Goal: Book appointment/travel/reservation

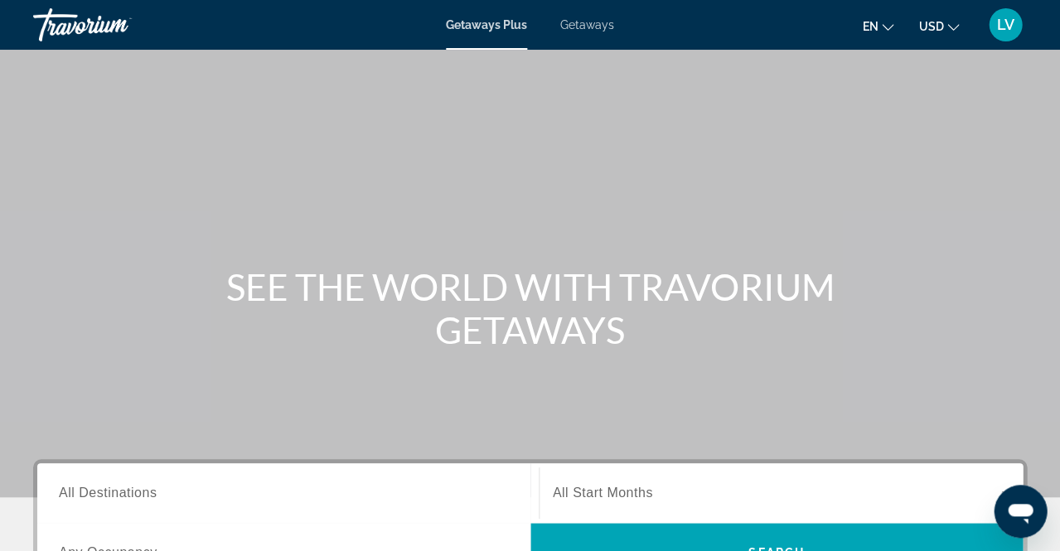
click at [950, 27] on icon "Change currency" at bounding box center [953, 27] width 12 height 7
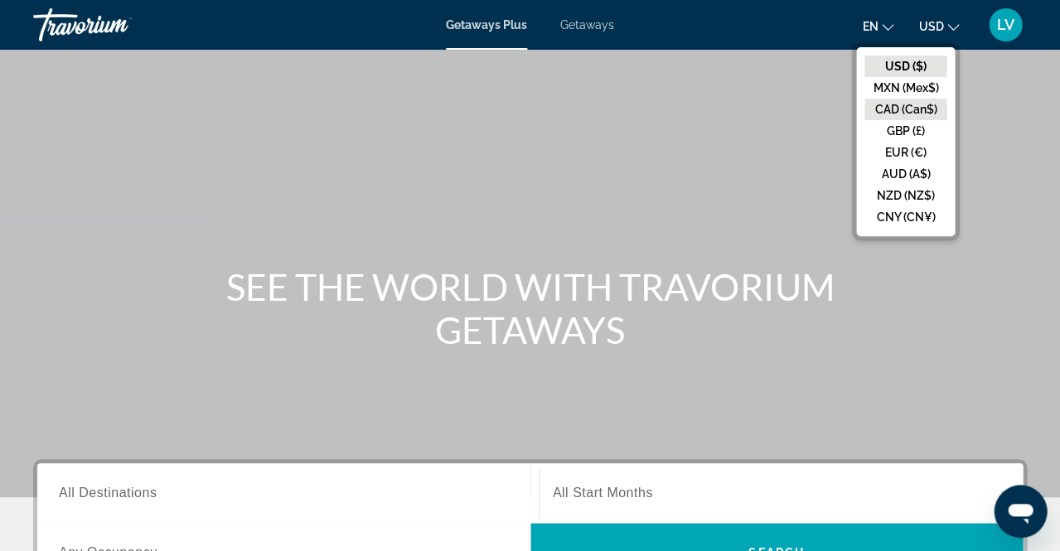
click at [900, 110] on button "CAD (Can$)" at bounding box center [905, 110] width 82 height 22
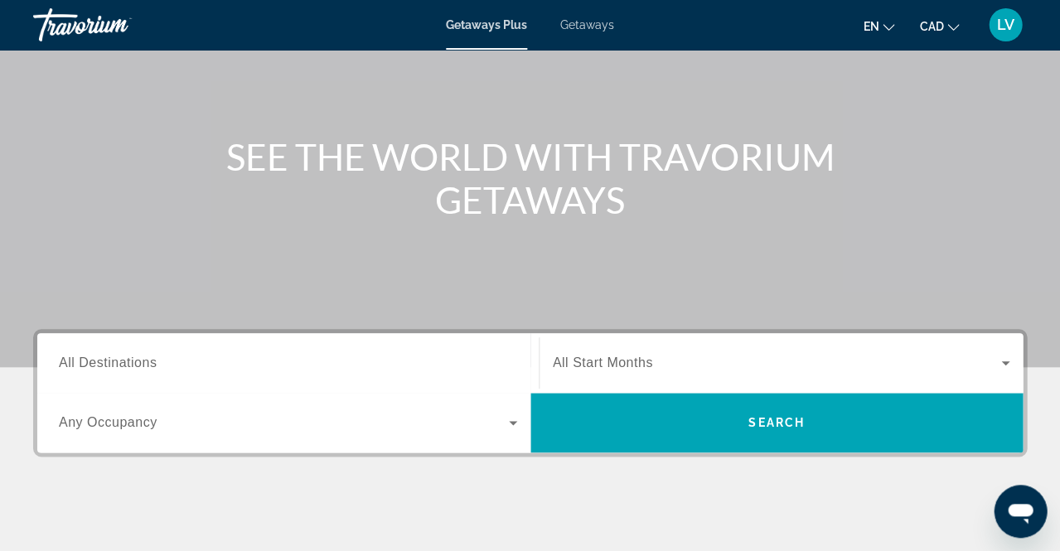
scroll to position [133, 0]
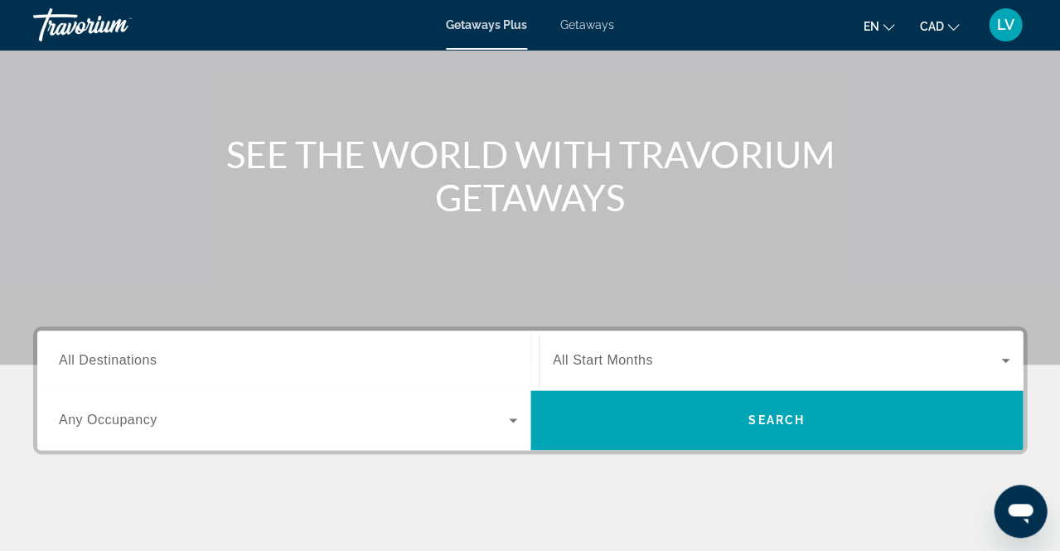
click at [93, 358] on span "All Destinations" at bounding box center [108, 360] width 98 height 14
click at [93, 358] on input "Destination All Destinations" at bounding box center [288, 361] width 458 height 20
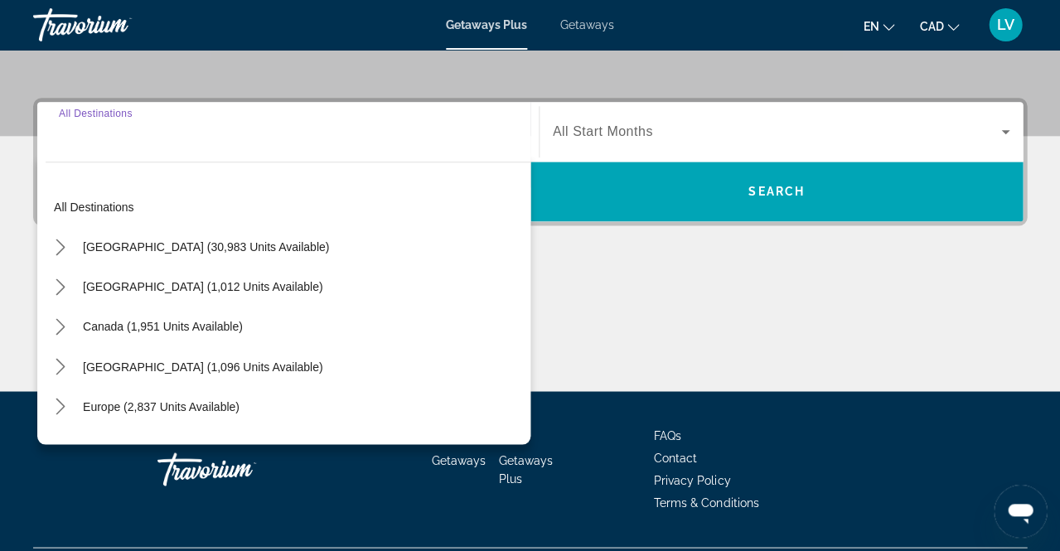
scroll to position [403, 0]
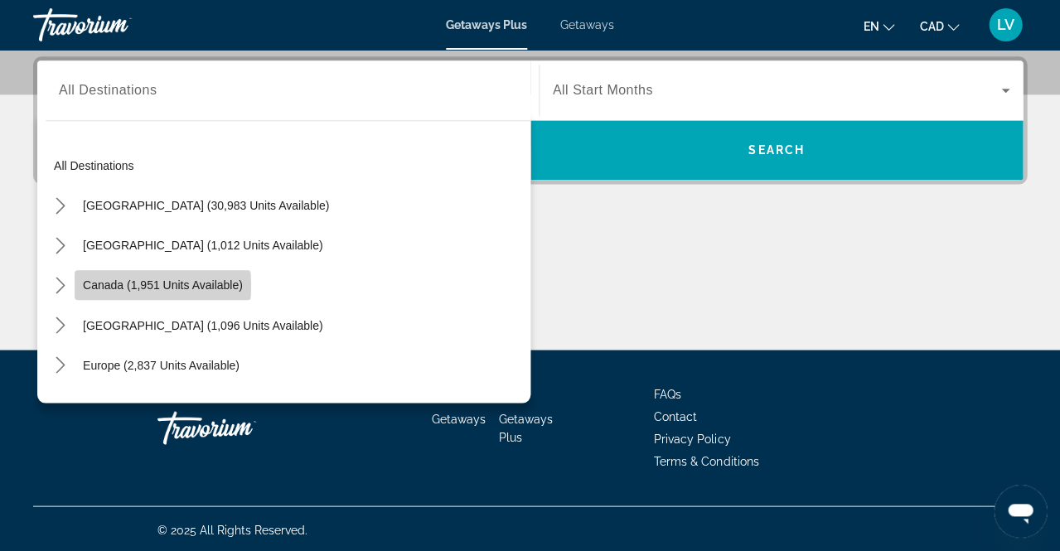
click at [154, 284] on span "Canada (1,951 units available)" at bounding box center [163, 284] width 160 height 13
type input "**********"
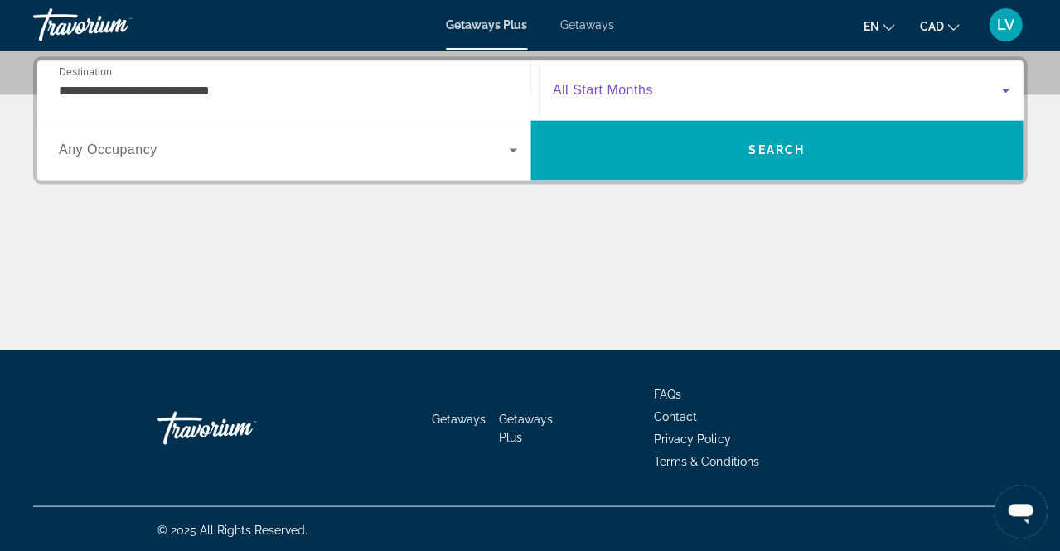
click at [1008, 92] on icon "Search widget" at bounding box center [1005, 90] width 20 height 20
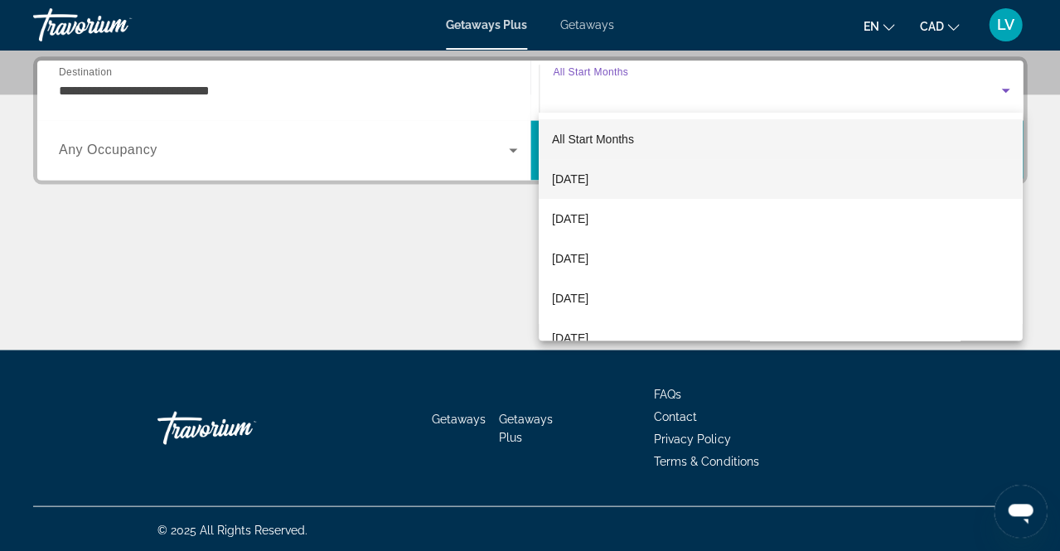
click at [637, 174] on mat-option "[DATE]" at bounding box center [780, 179] width 483 height 40
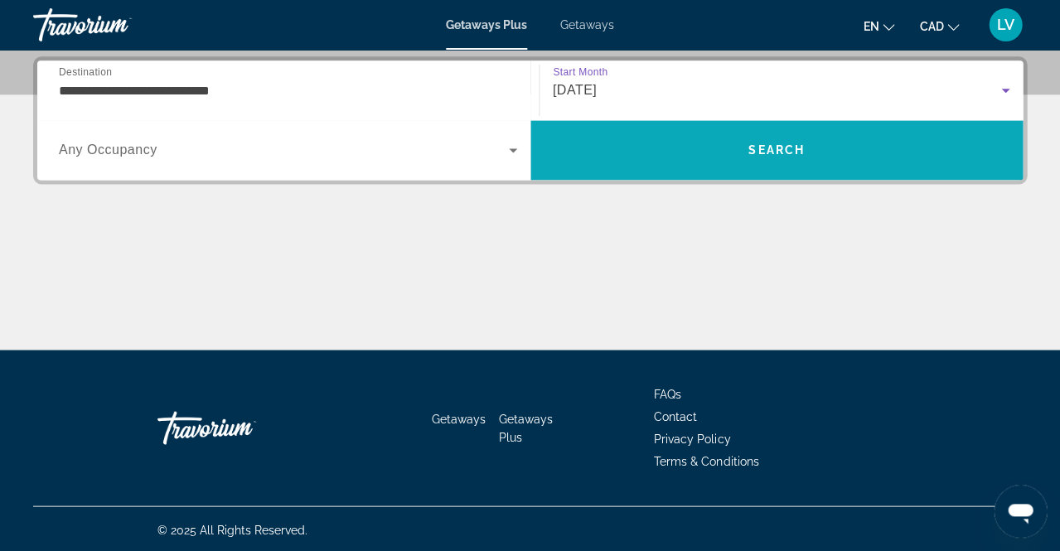
click at [763, 154] on span "Search" at bounding box center [776, 149] width 56 height 13
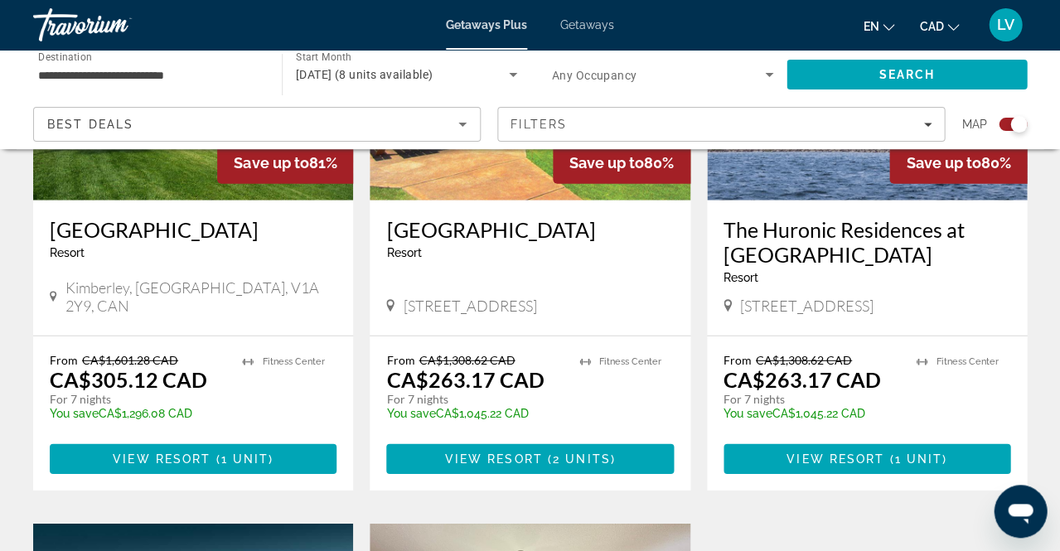
scroll to position [805, 0]
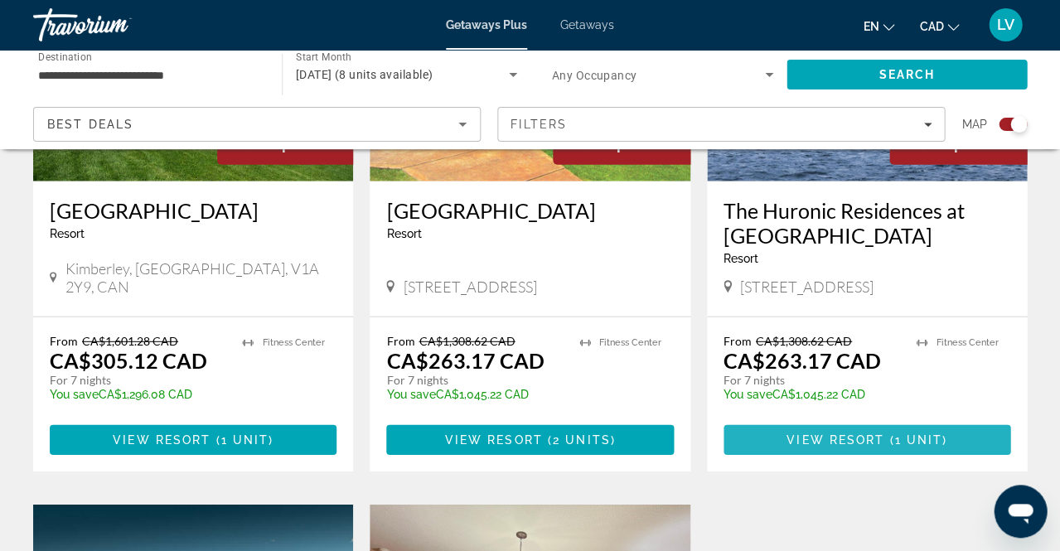
click at [817, 436] on span "View Resort" at bounding box center [836, 439] width 98 height 13
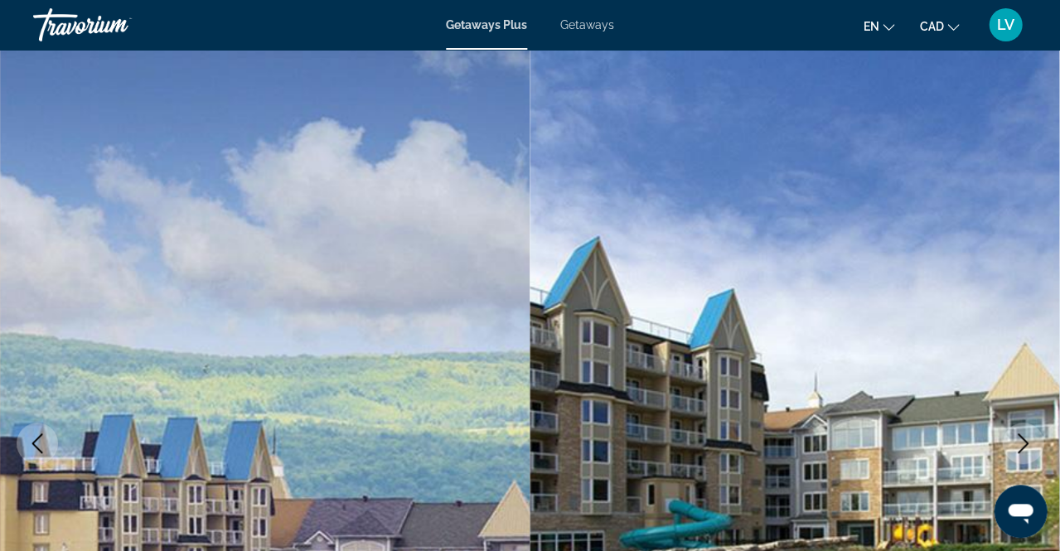
click at [598, 27] on span "Getaways" at bounding box center [587, 24] width 54 height 13
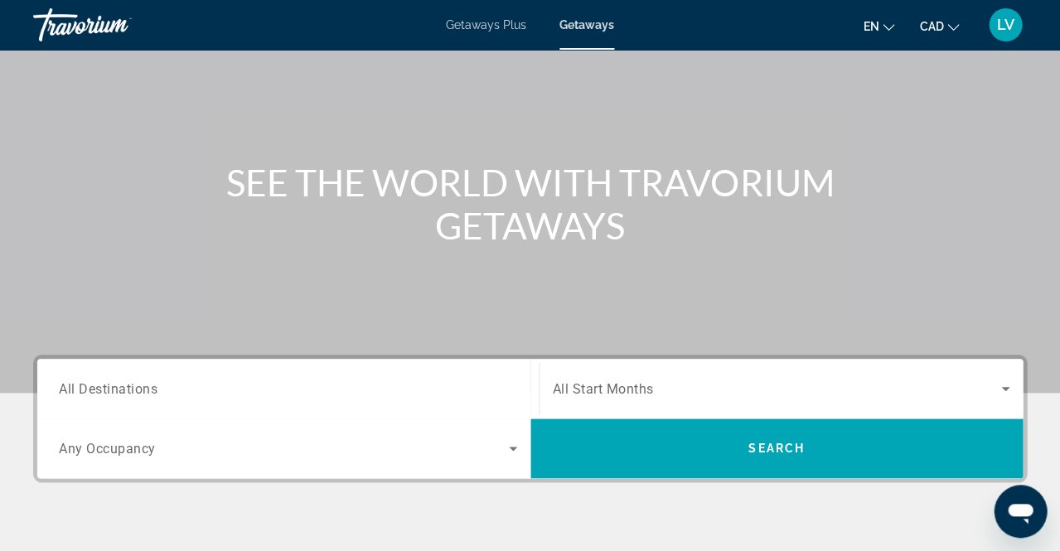
scroll to position [128, 0]
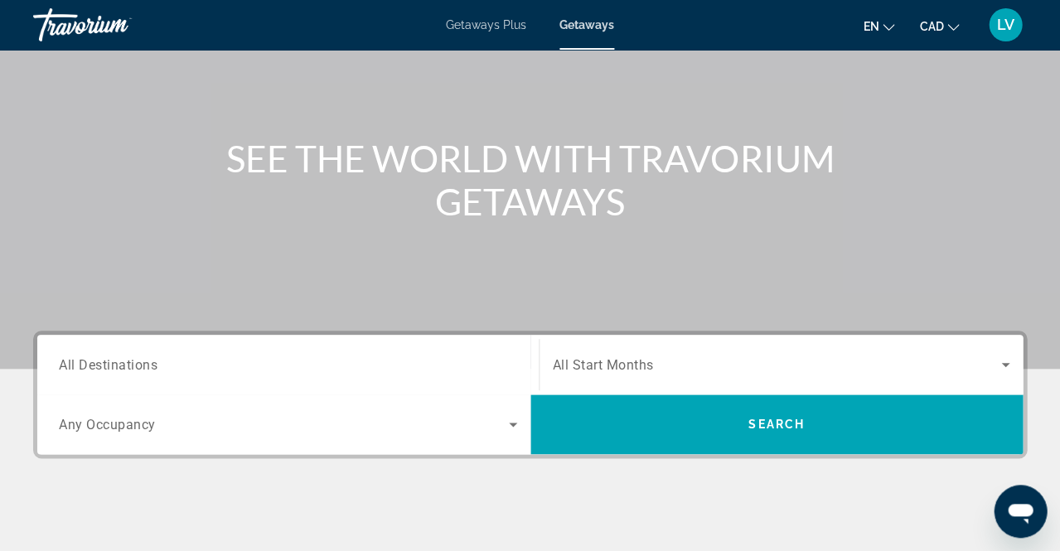
click at [129, 365] on span "All Destinations" at bounding box center [108, 364] width 99 height 16
click at [129, 365] on input "Destination All Destinations" at bounding box center [288, 366] width 458 height 20
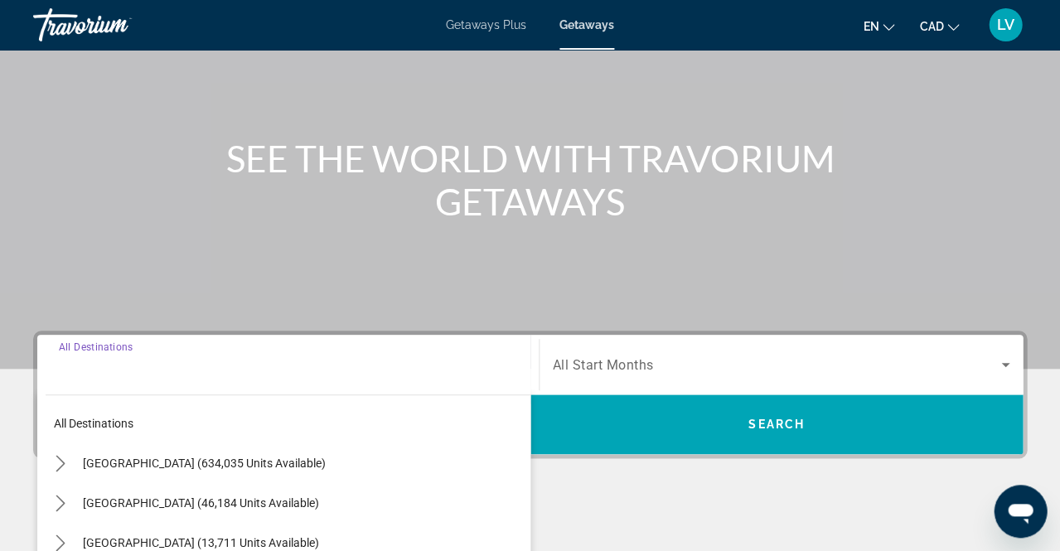
scroll to position [403, 0]
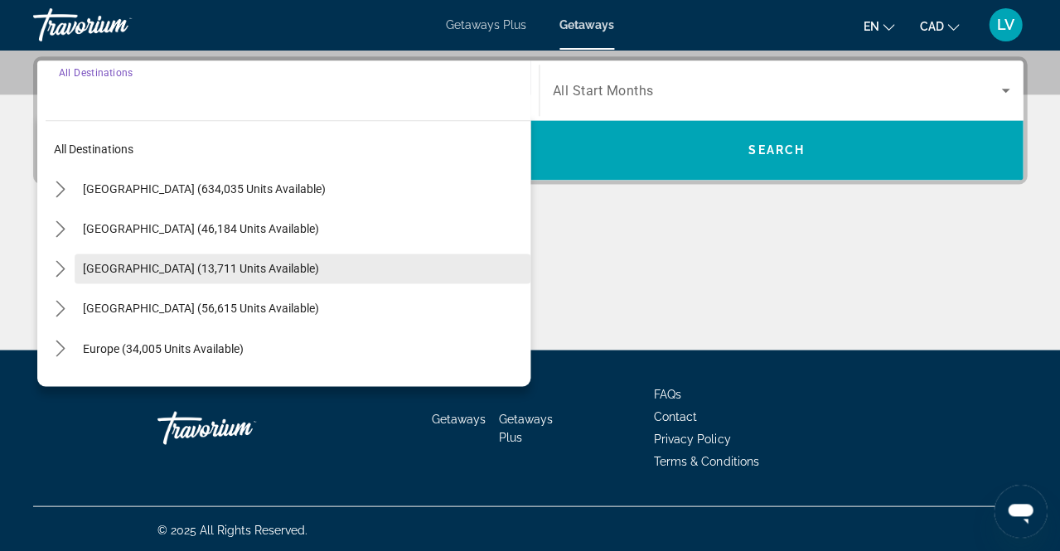
click at [180, 270] on span "[GEOGRAPHIC_DATA] (13,711 units available)" at bounding box center [201, 268] width 236 height 13
type input "**********"
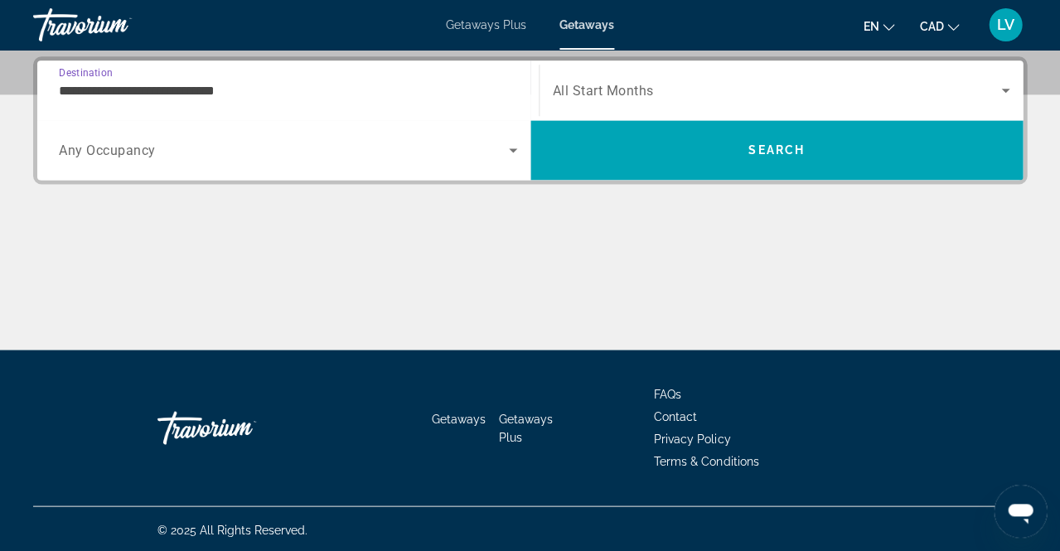
click at [628, 93] on span "All Start Months" at bounding box center [603, 91] width 101 height 16
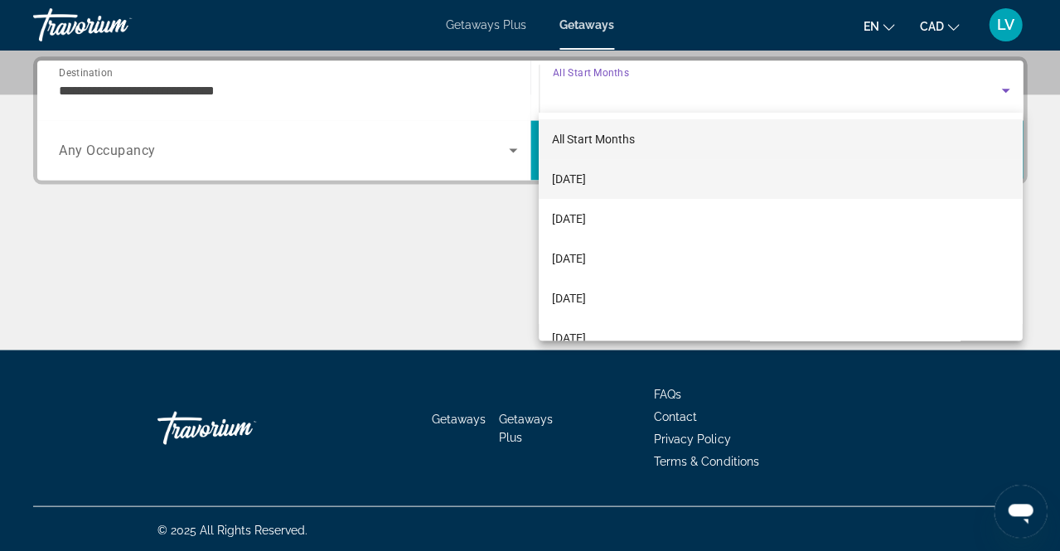
click at [586, 181] on span "[DATE]" at bounding box center [569, 179] width 34 height 20
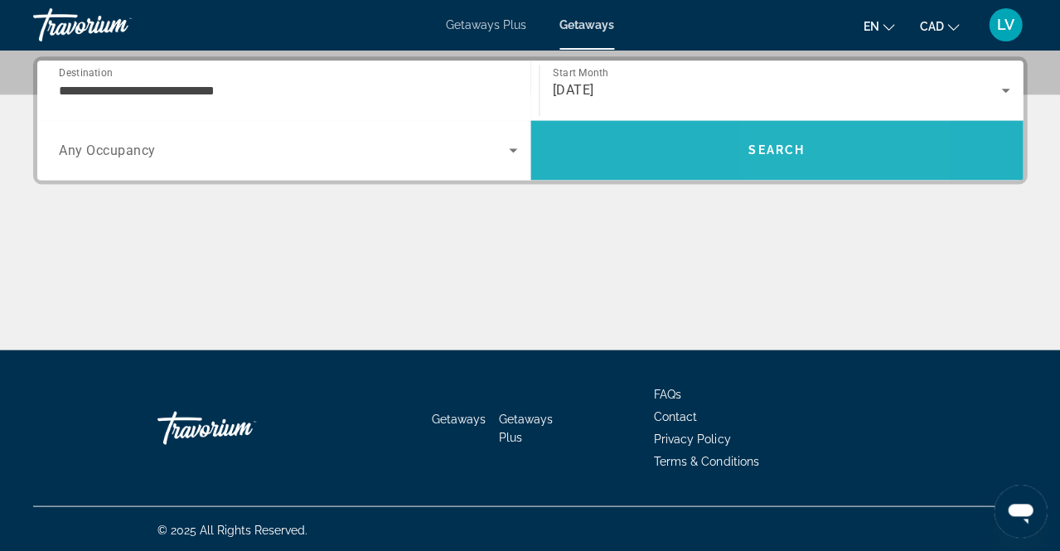
click at [787, 149] on span "Search" at bounding box center [776, 149] width 56 height 13
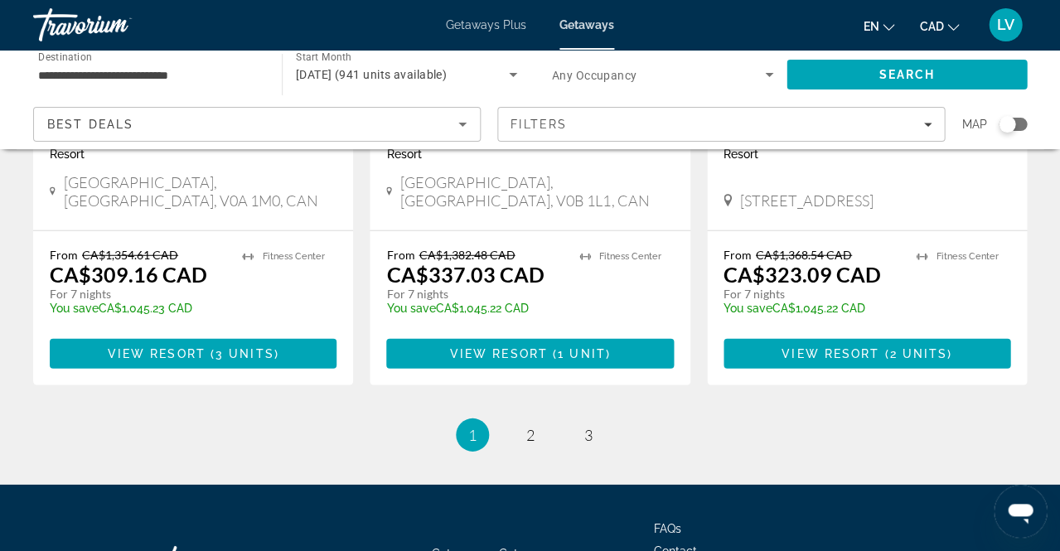
scroll to position [2260, 0]
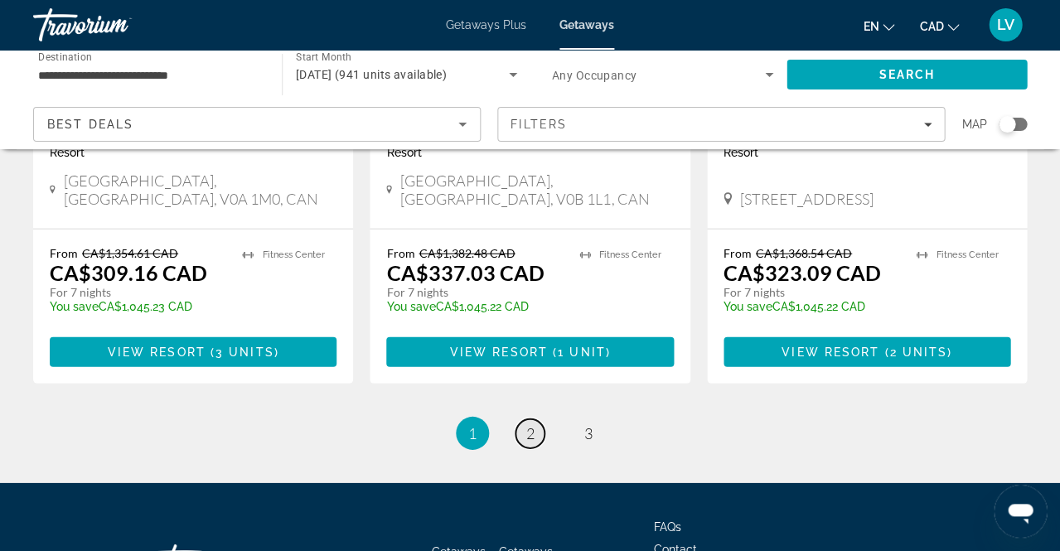
click at [533, 424] on span "2" at bounding box center [530, 433] width 8 height 18
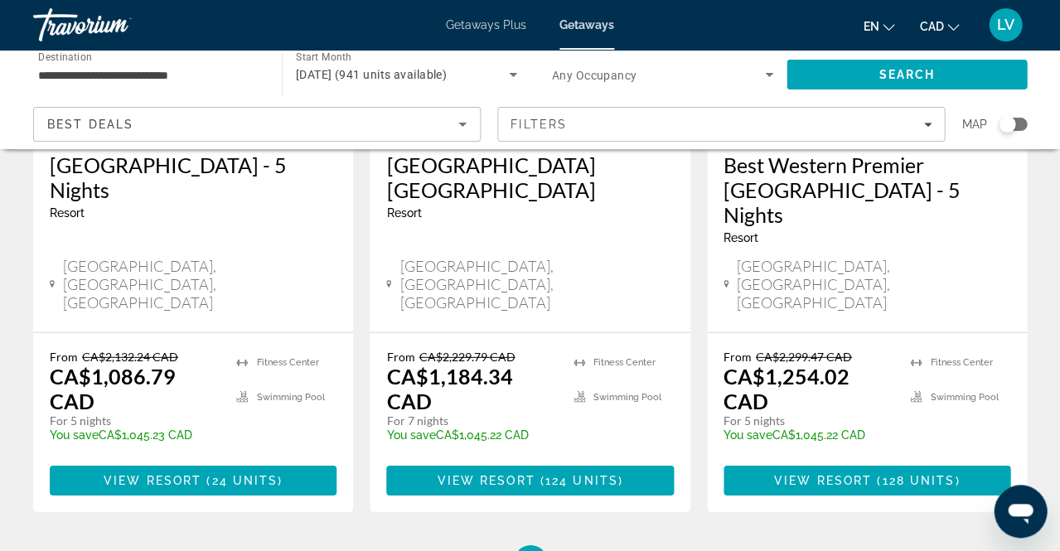
scroll to position [2263, 0]
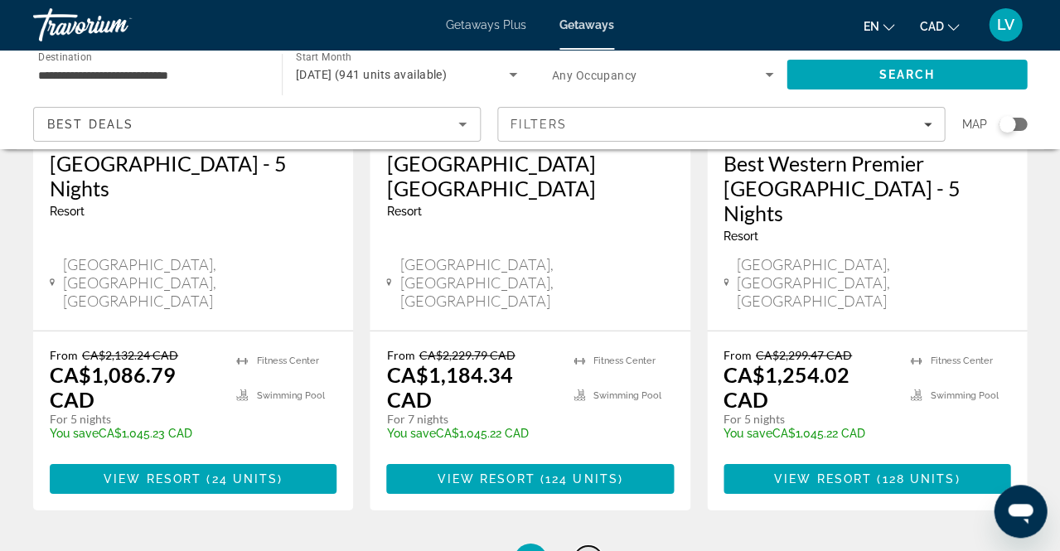
click at [585, 550] on span "3" at bounding box center [588, 560] width 8 height 18
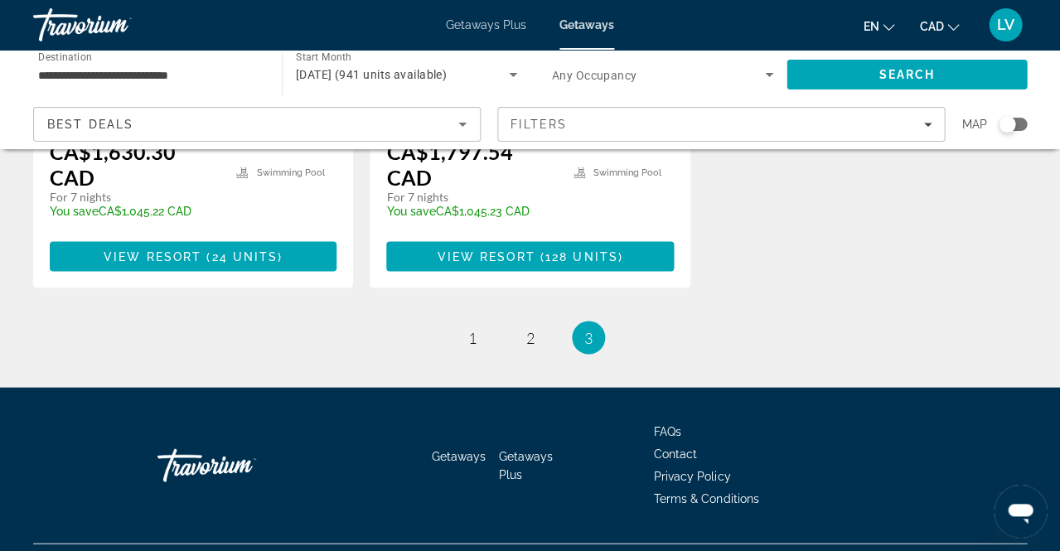
scroll to position [535, 0]
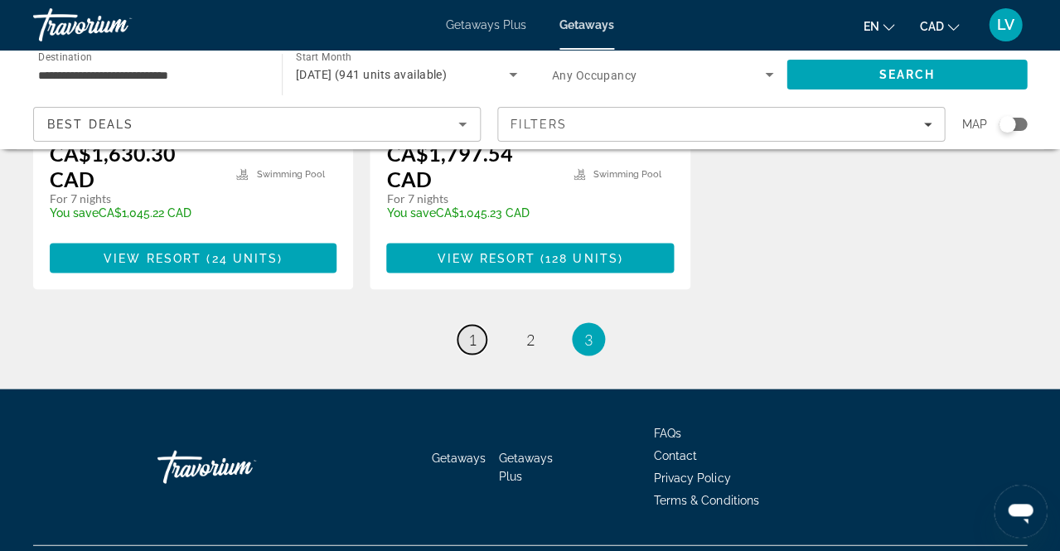
click at [472, 330] on span "1" at bounding box center [472, 339] width 8 height 18
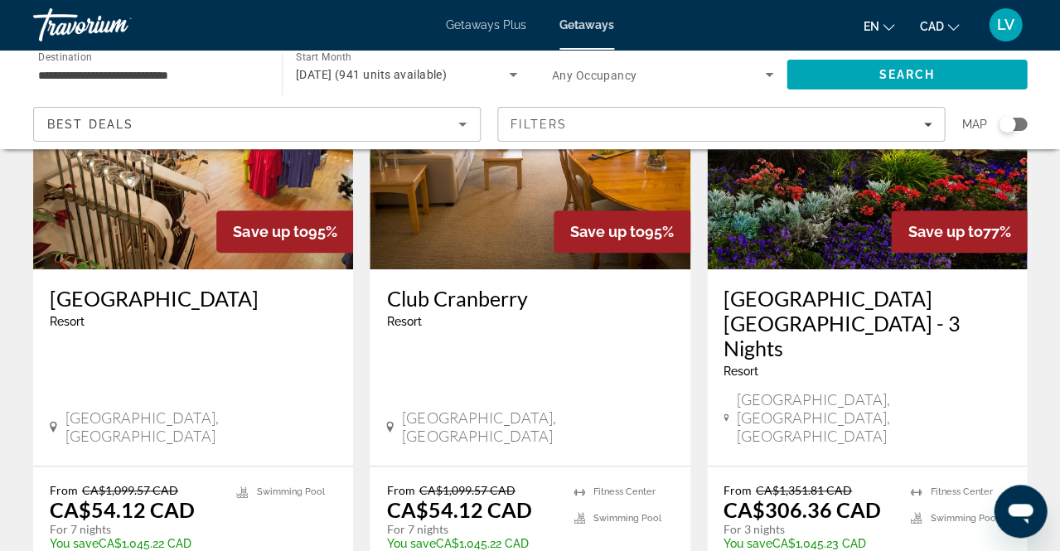
scroll to position [1416, 0]
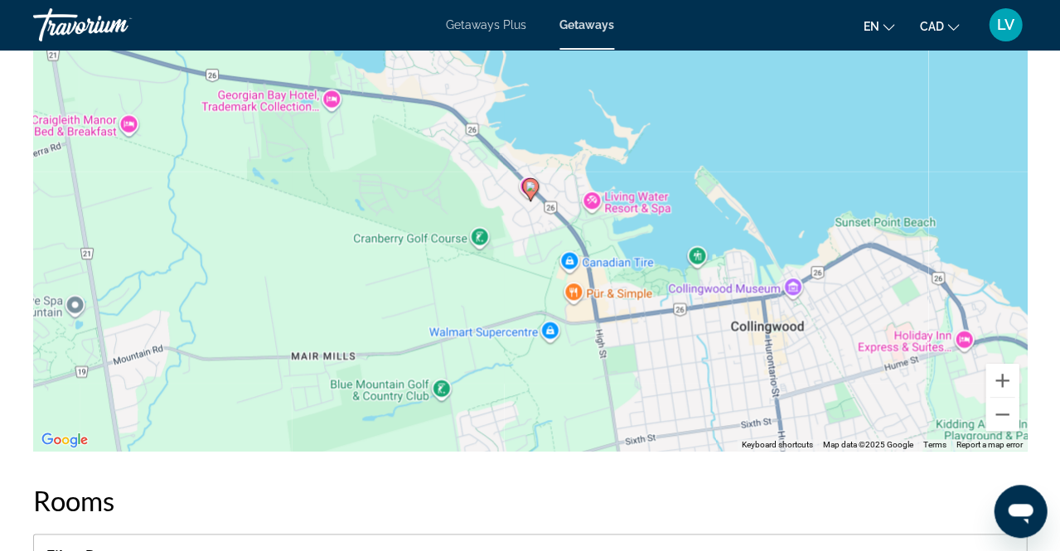
scroll to position [2926, 0]
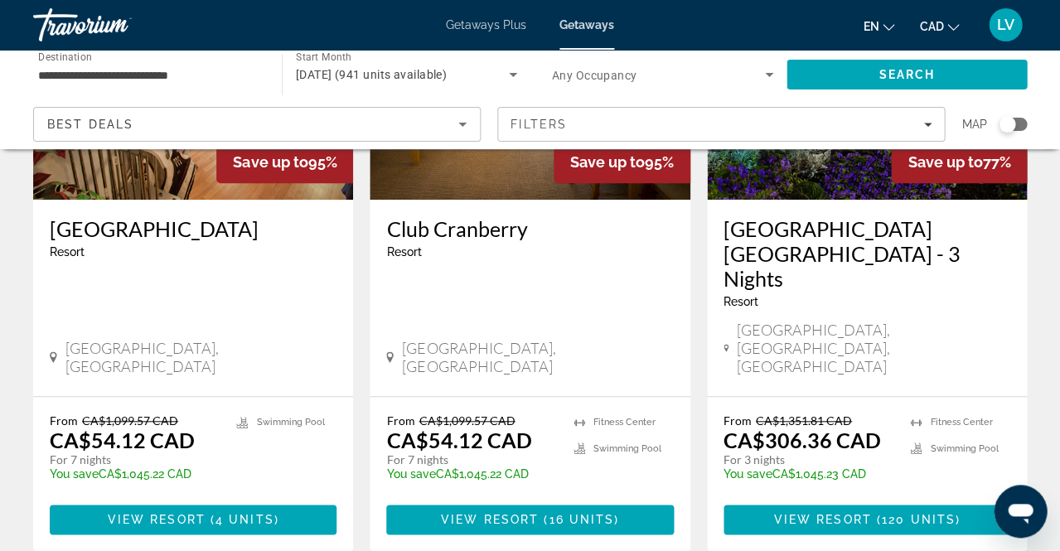
scroll to position [1513, 0]
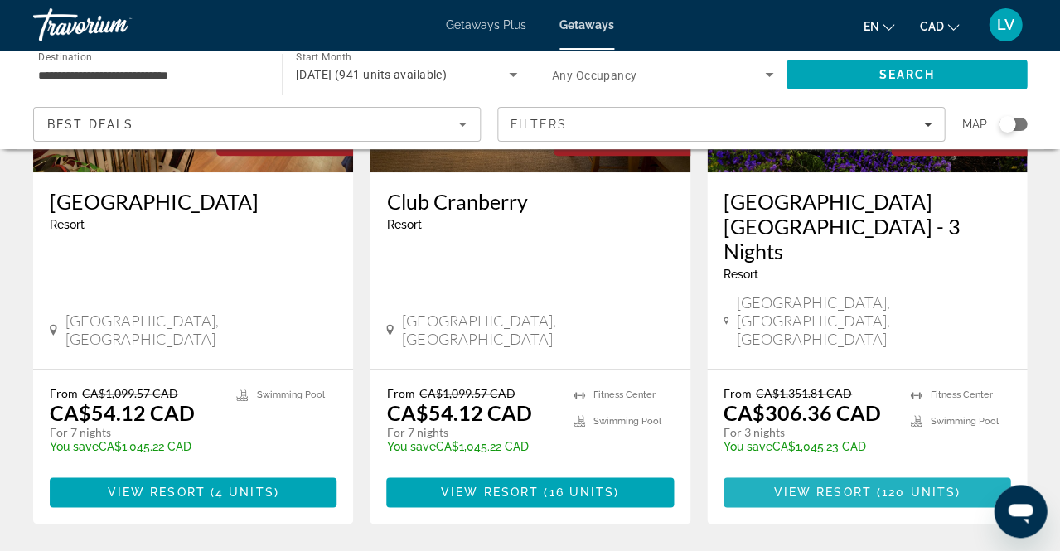
click at [805, 486] on span "View Resort" at bounding box center [822, 492] width 98 height 13
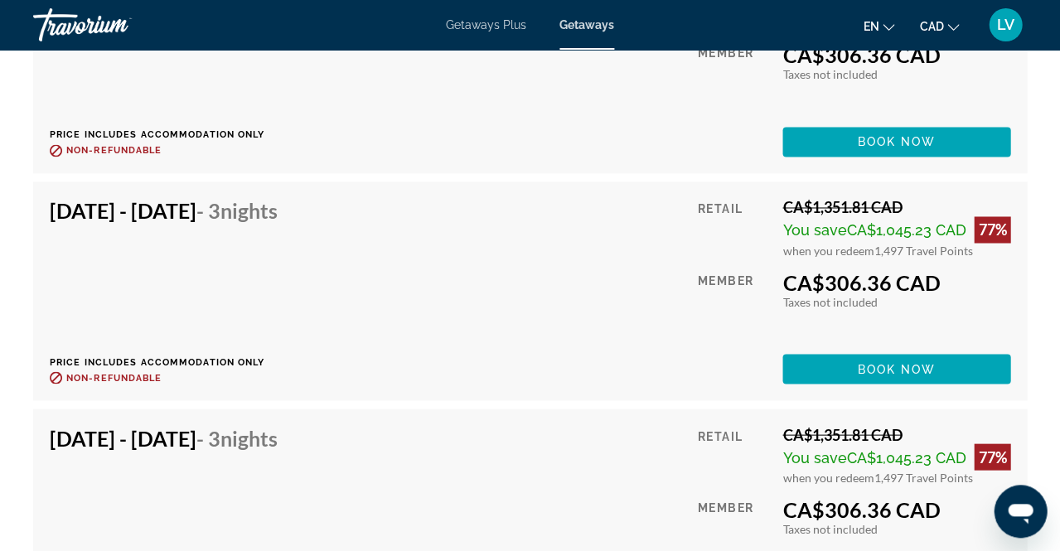
scroll to position [4776, 0]
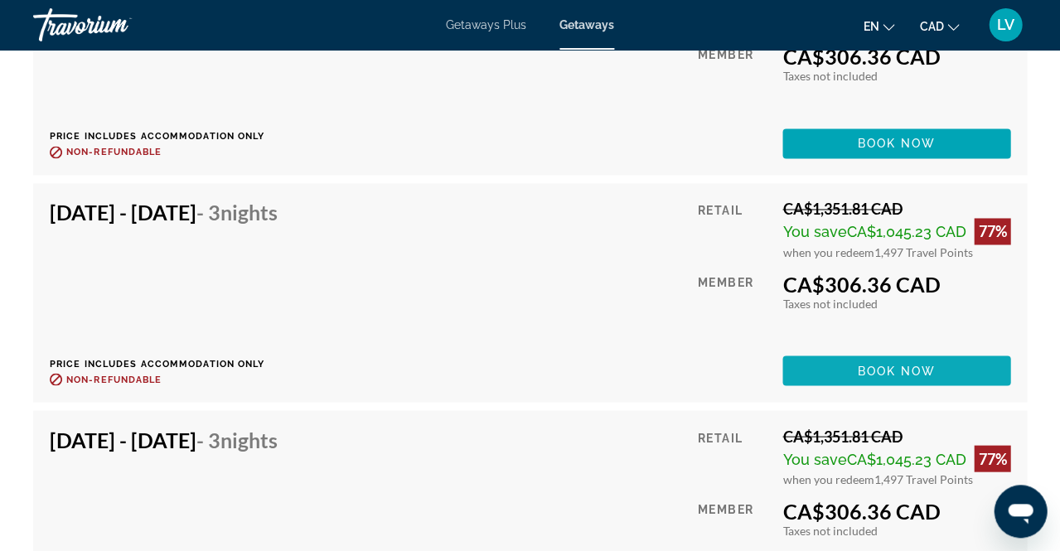
click at [906, 364] on span "Book now" at bounding box center [896, 370] width 79 height 13
